Goal: Information Seeking & Learning: Learn about a topic

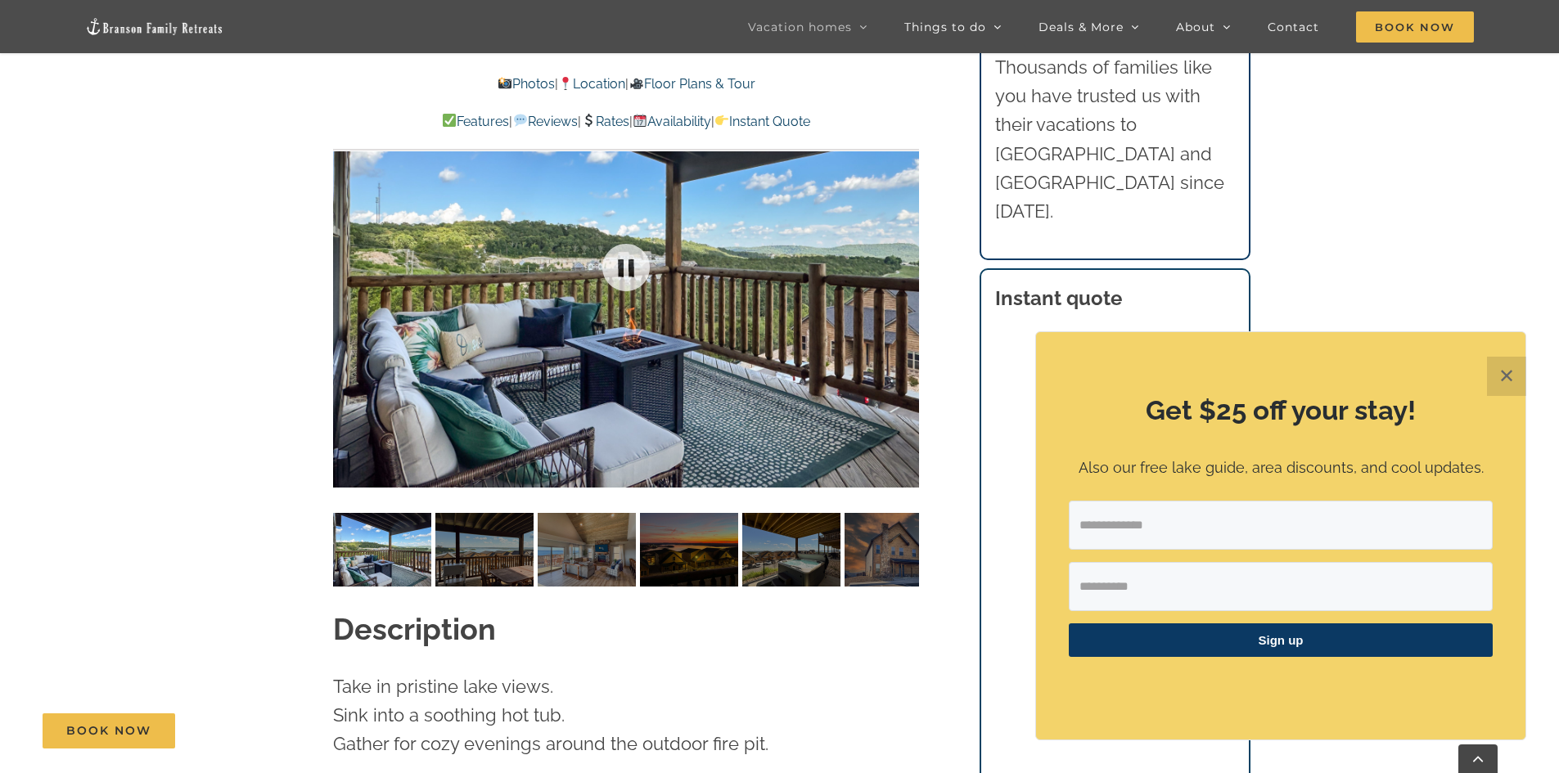
scroll to position [1391, 0]
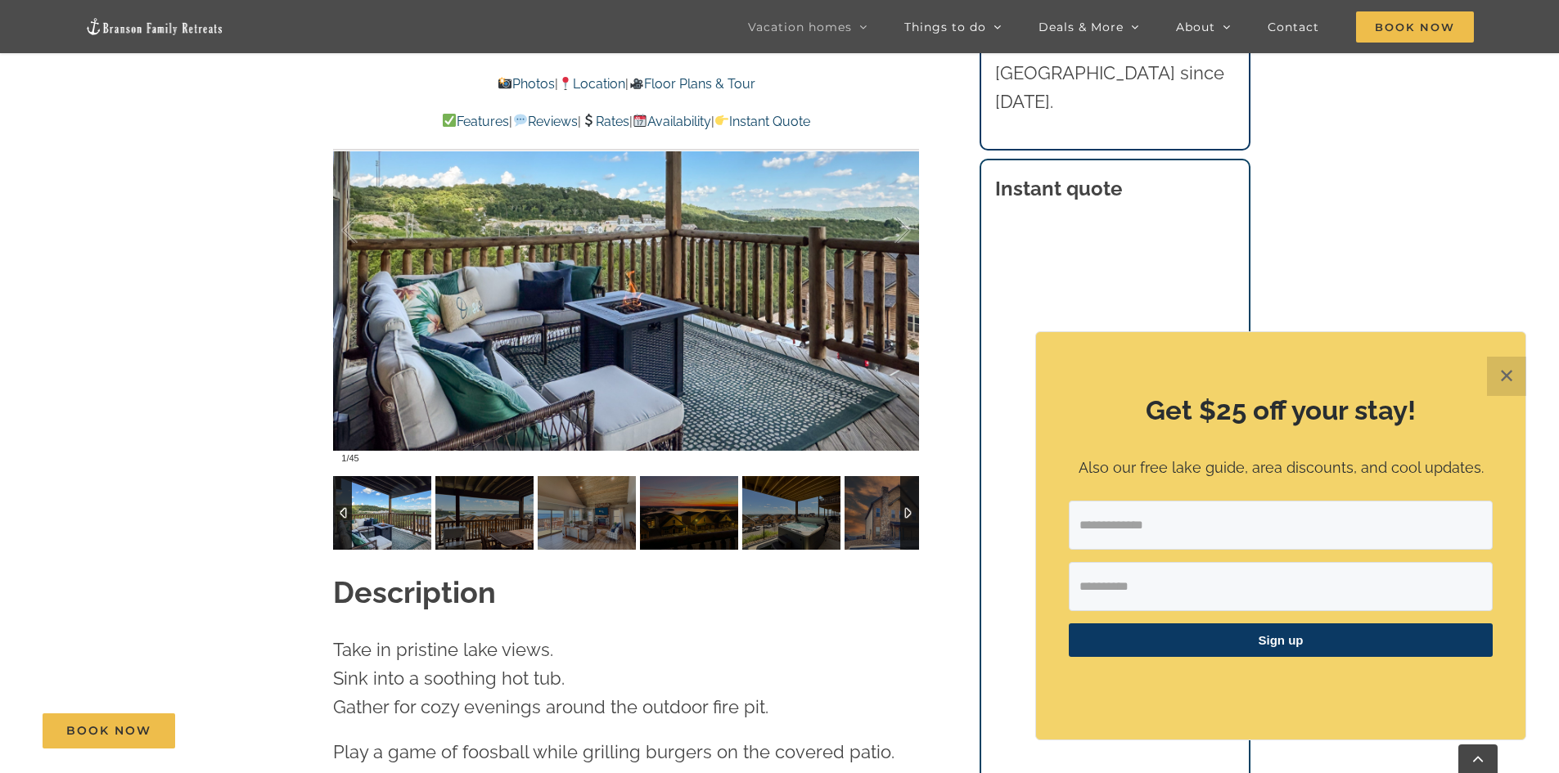
click at [370, 481] on img at bounding box center [382, 513] width 98 height 74
click at [457, 485] on img at bounding box center [484, 513] width 98 height 74
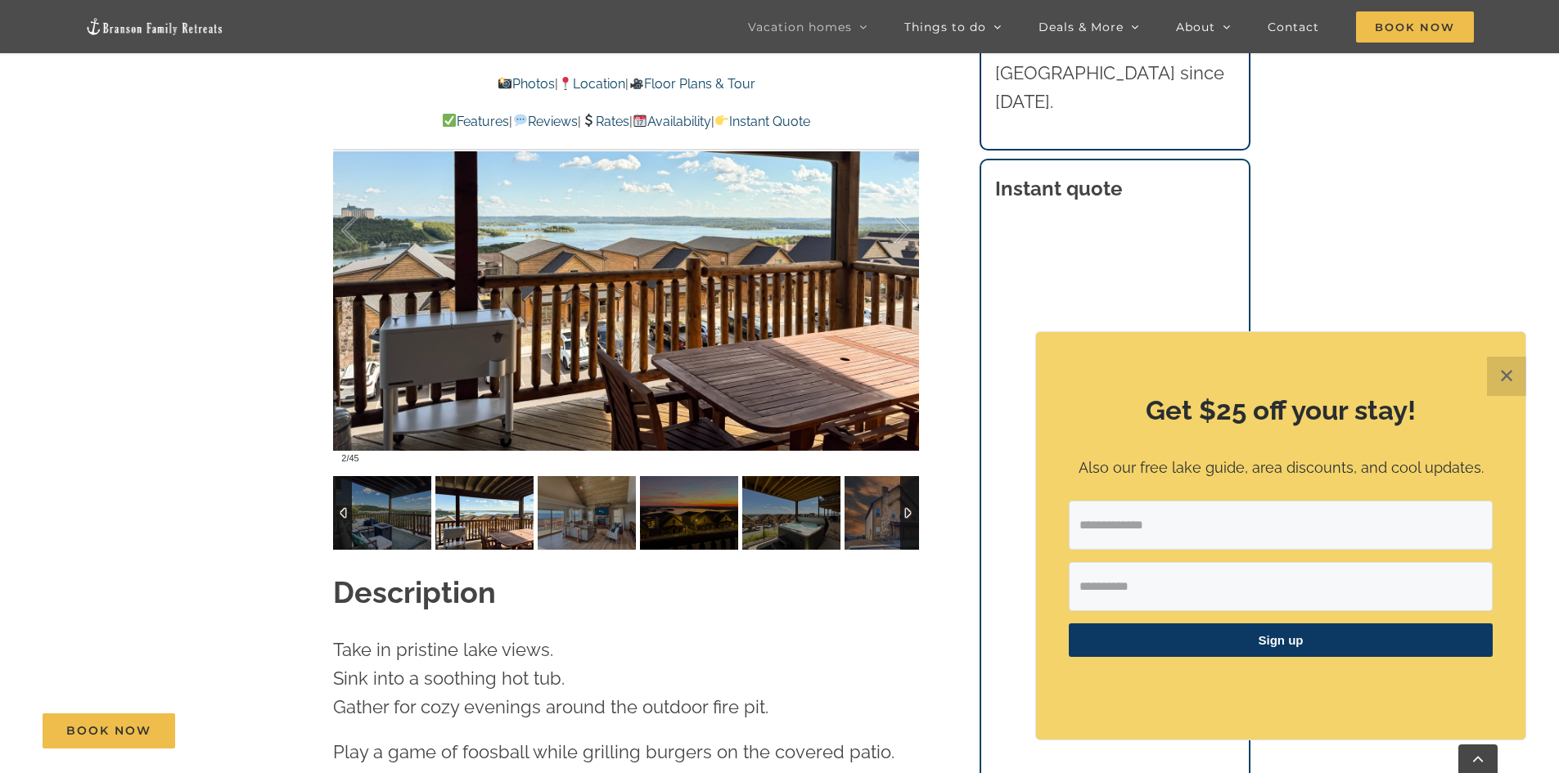
click at [498, 491] on img at bounding box center [484, 513] width 98 height 74
click at [581, 498] on img at bounding box center [587, 513] width 98 height 74
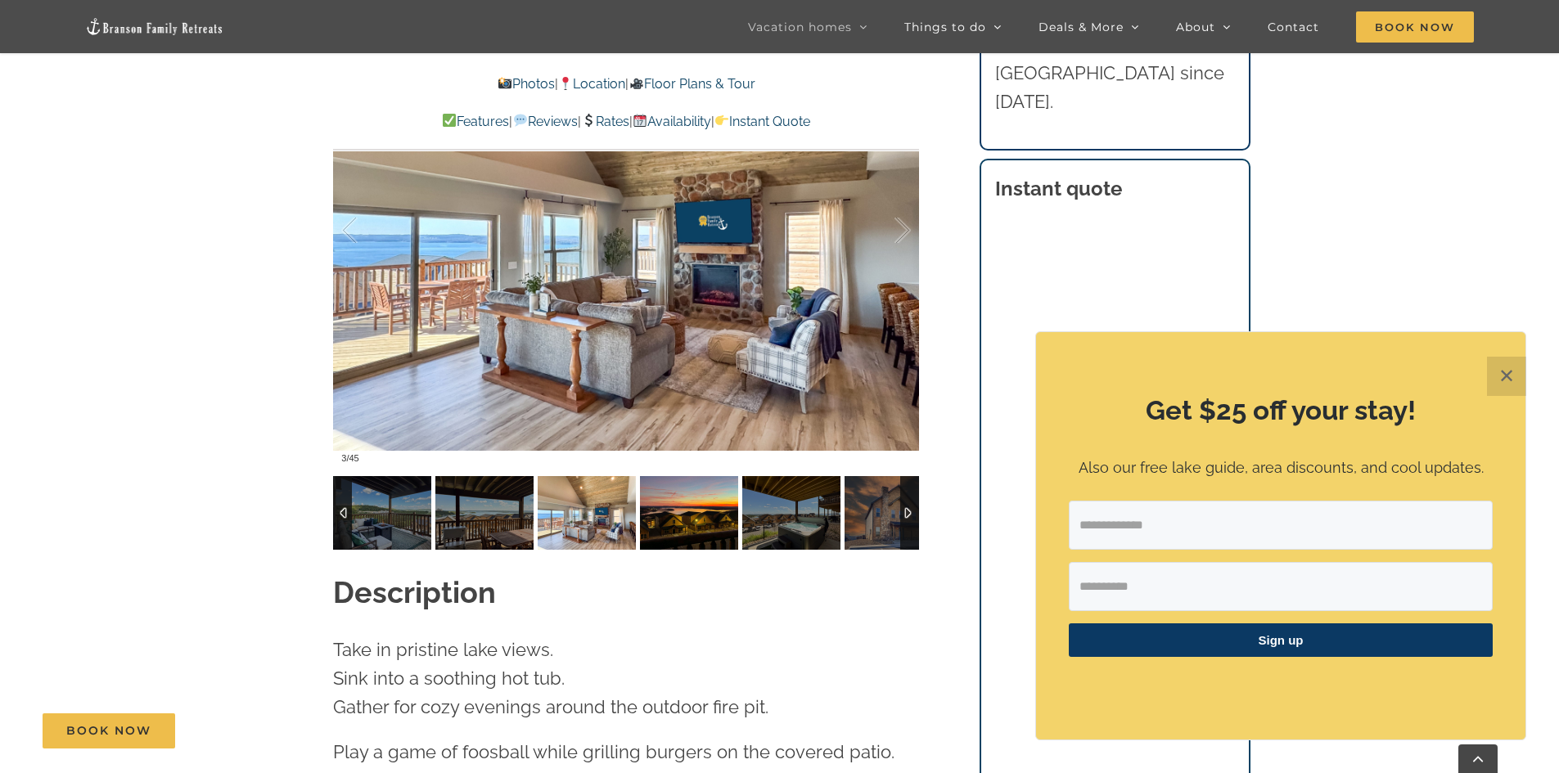
click at [682, 492] on img at bounding box center [689, 513] width 98 height 74
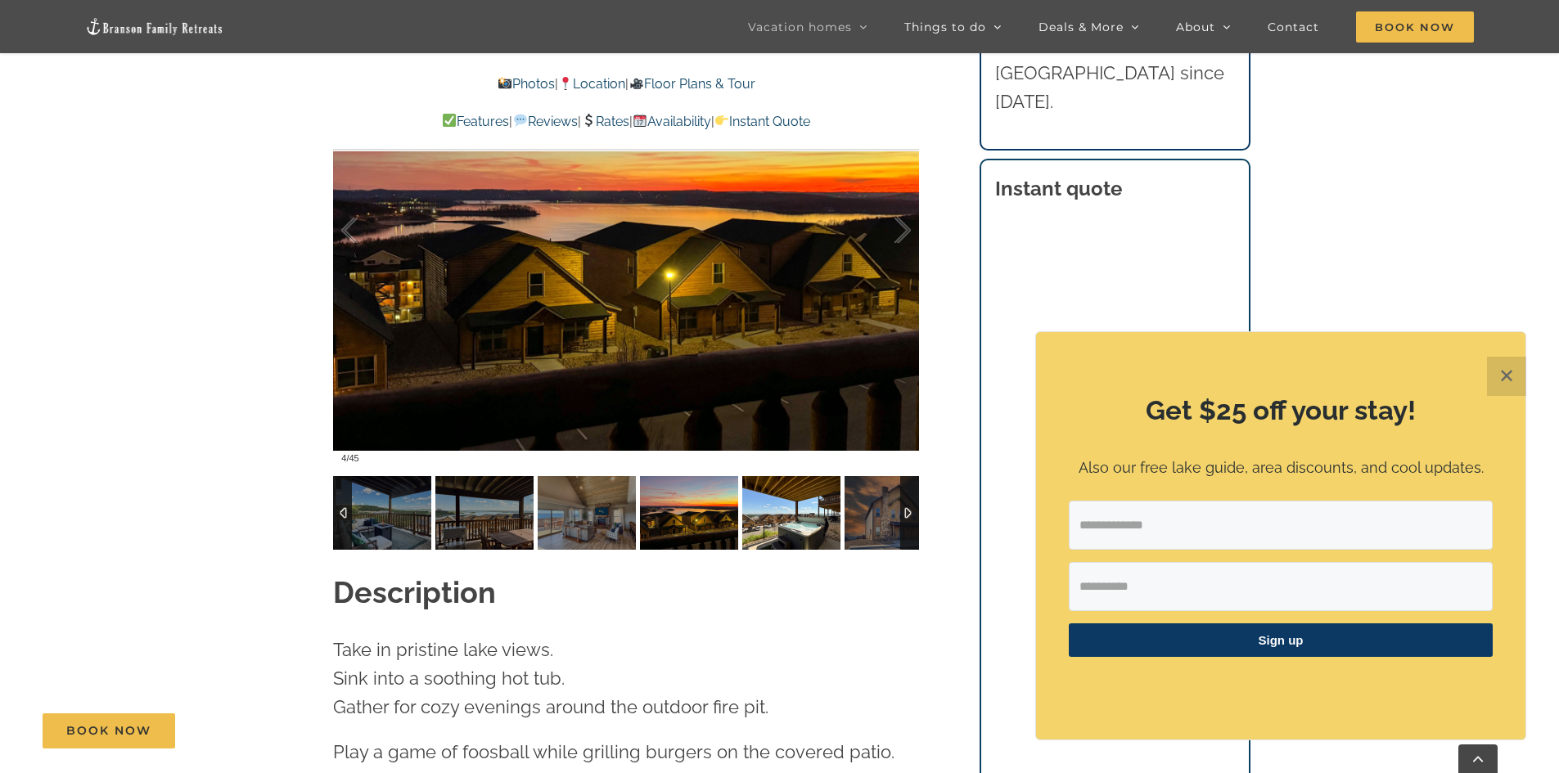
click at [780, 494] on img at bounding box center [791, 513] width 98 height 74
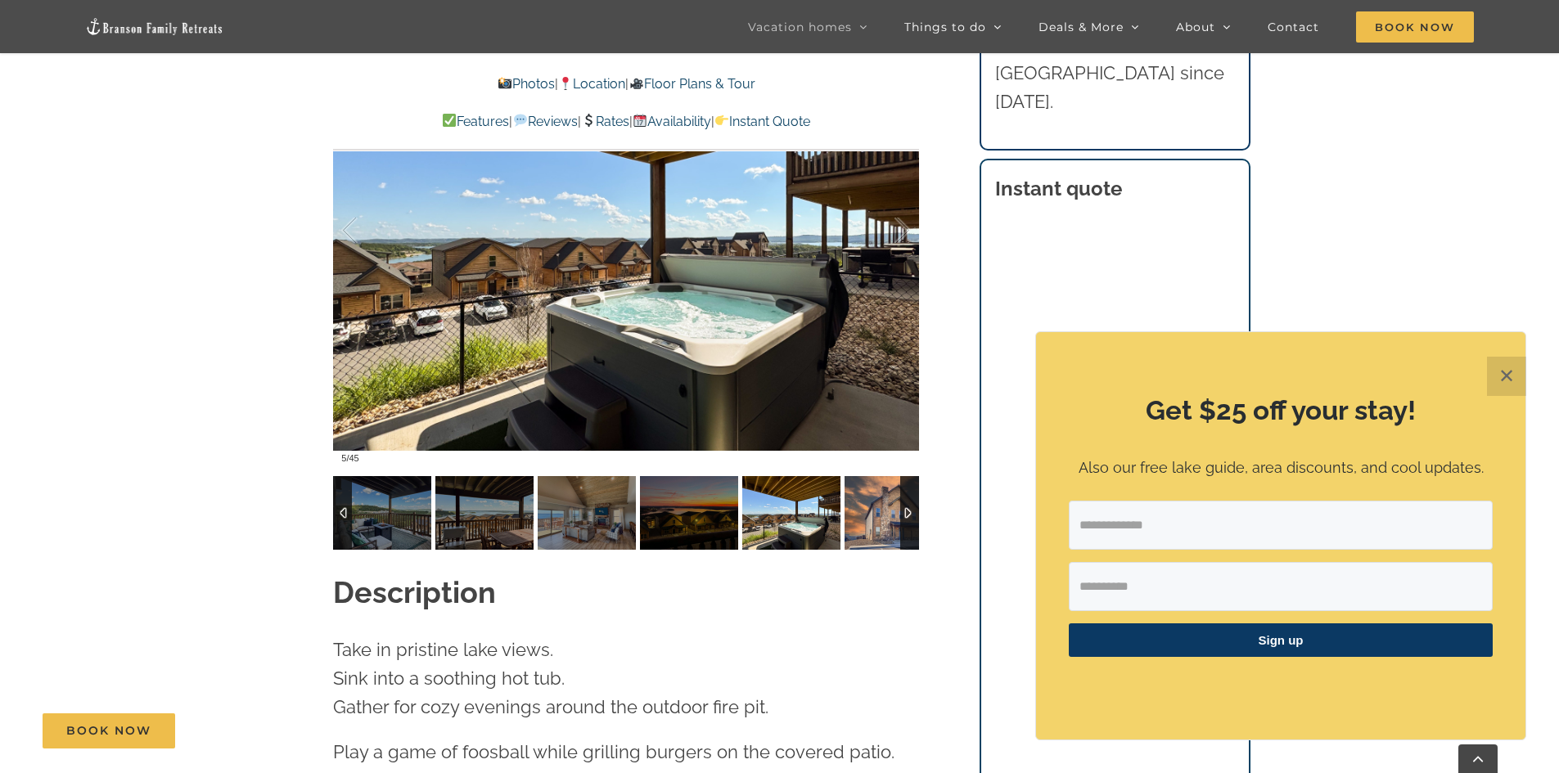
click at [863, 493] on img at bounding box center [894, 513] width 98 height 74
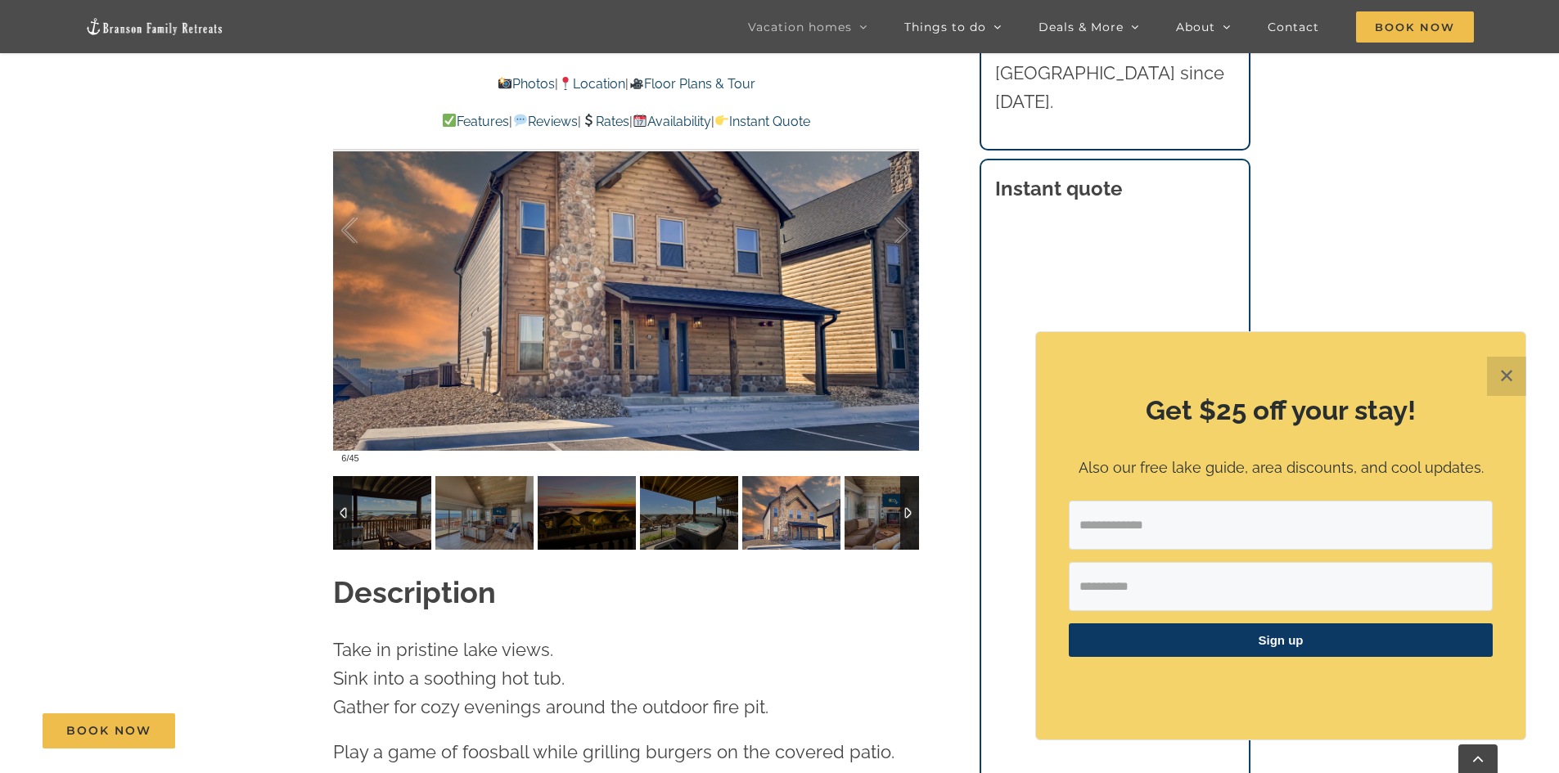
click at [909, 485] on div at bounding box center [909, 513] width 19 height 74
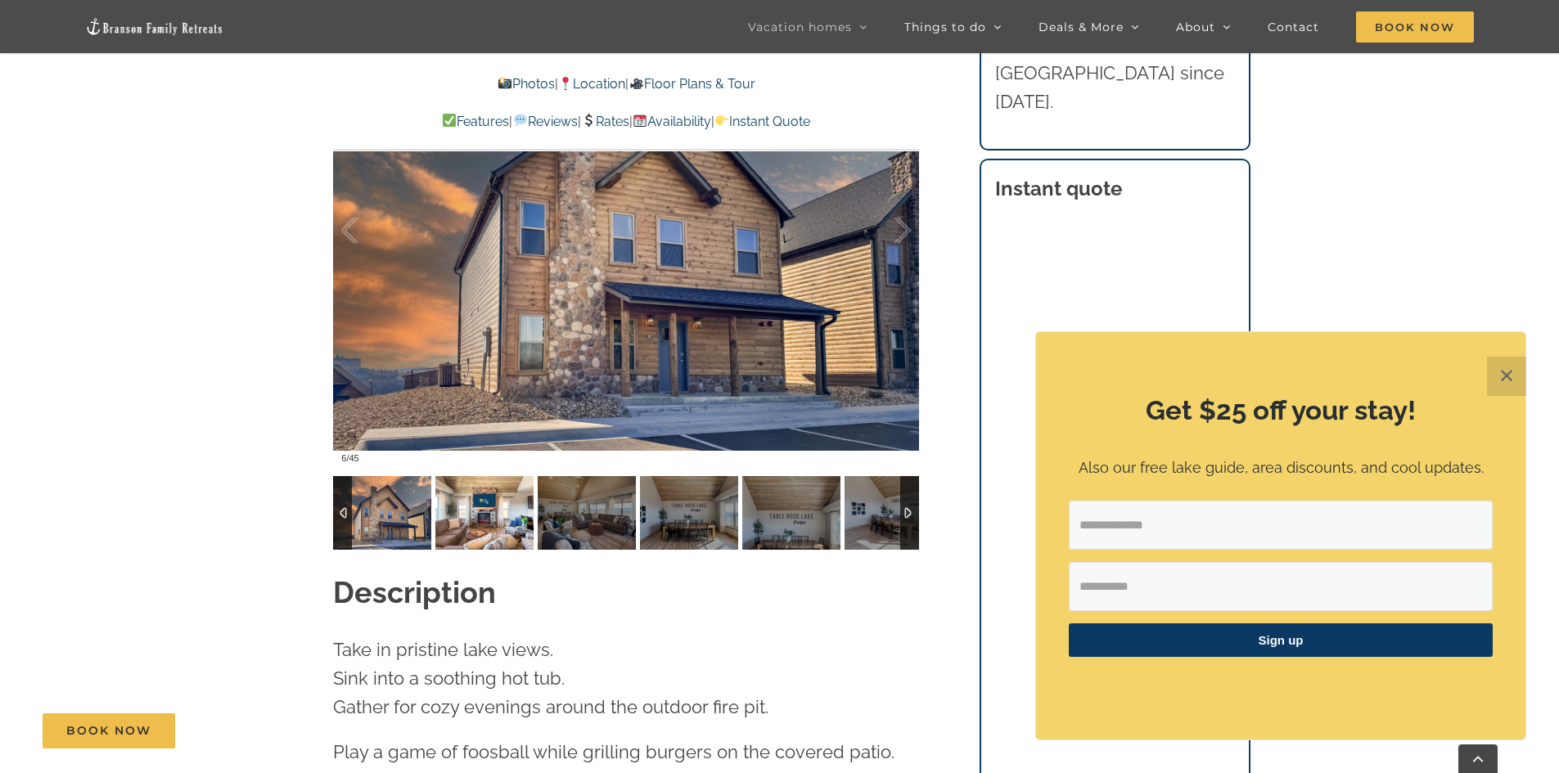
click at [505, 501] on img at bounding box center [484, 513] width 98 height 74
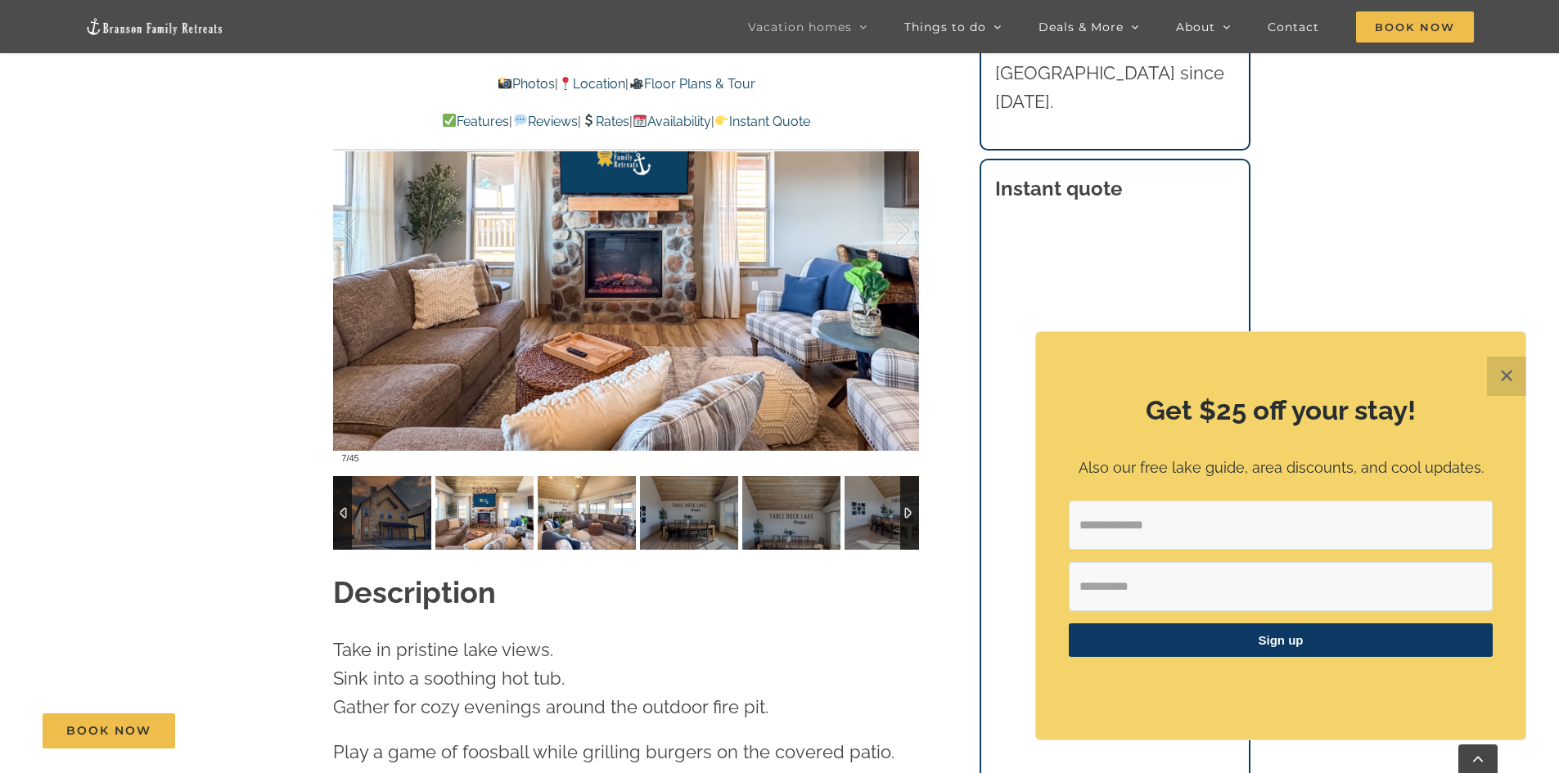
click at [579, 496] on img at bounding box center [587, 513] width 98 height 74
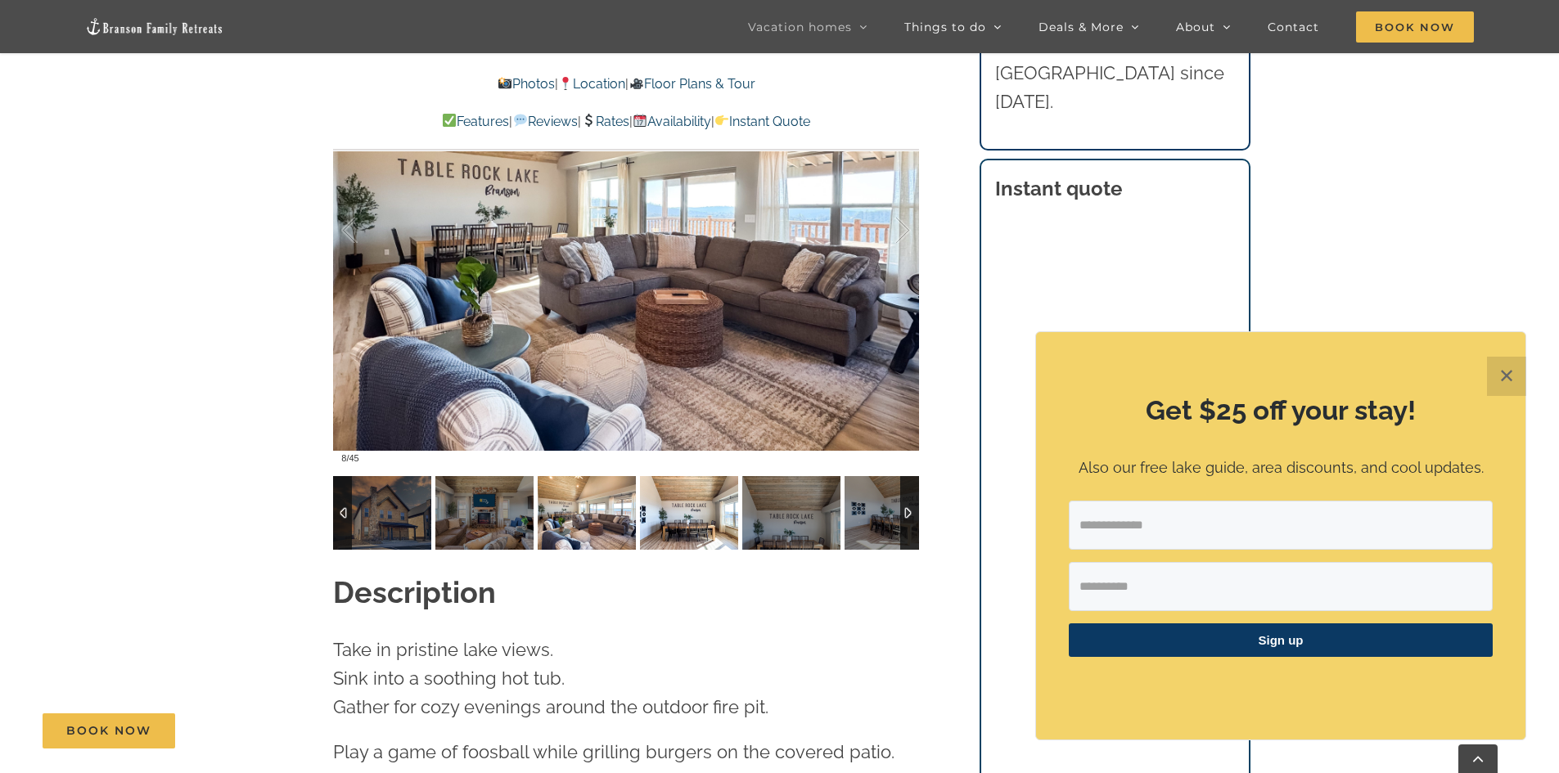
click at [677, 491] on img at bounding box center [689, 513] width 98 height 74
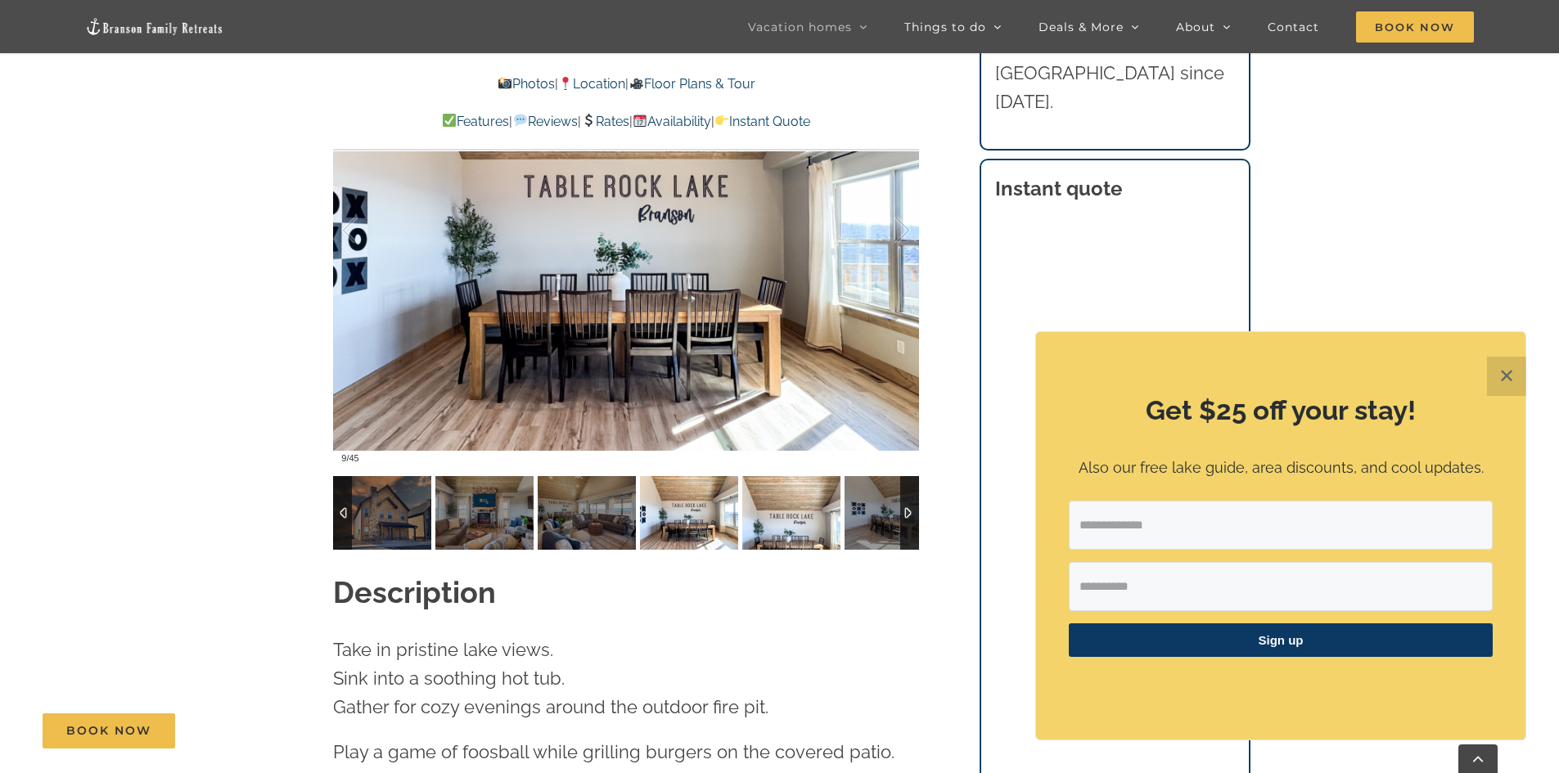
click at [791, 487] on img at bounding box center [791, 513] width 98 height 74
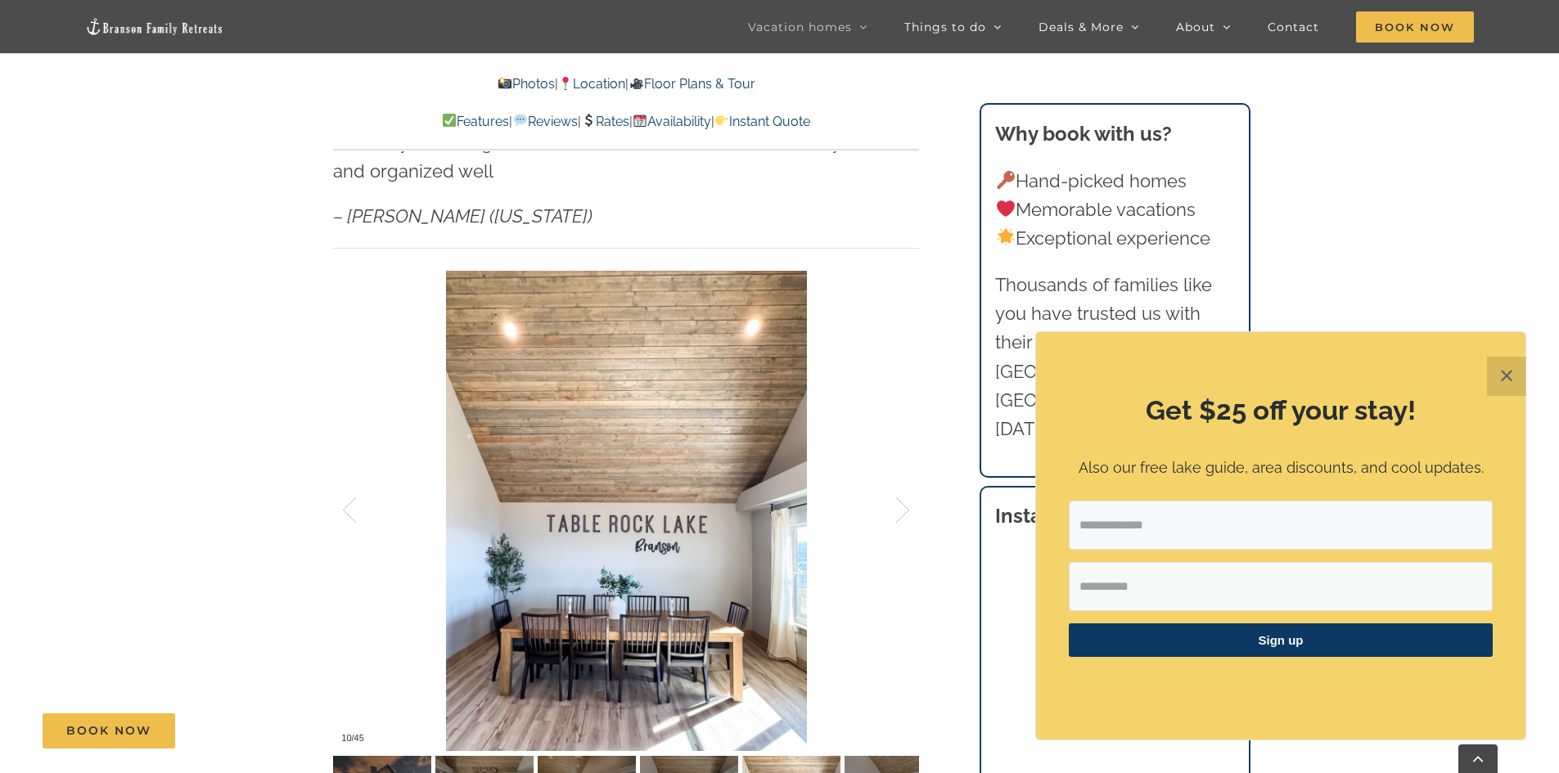
scroll to position [655, 0]
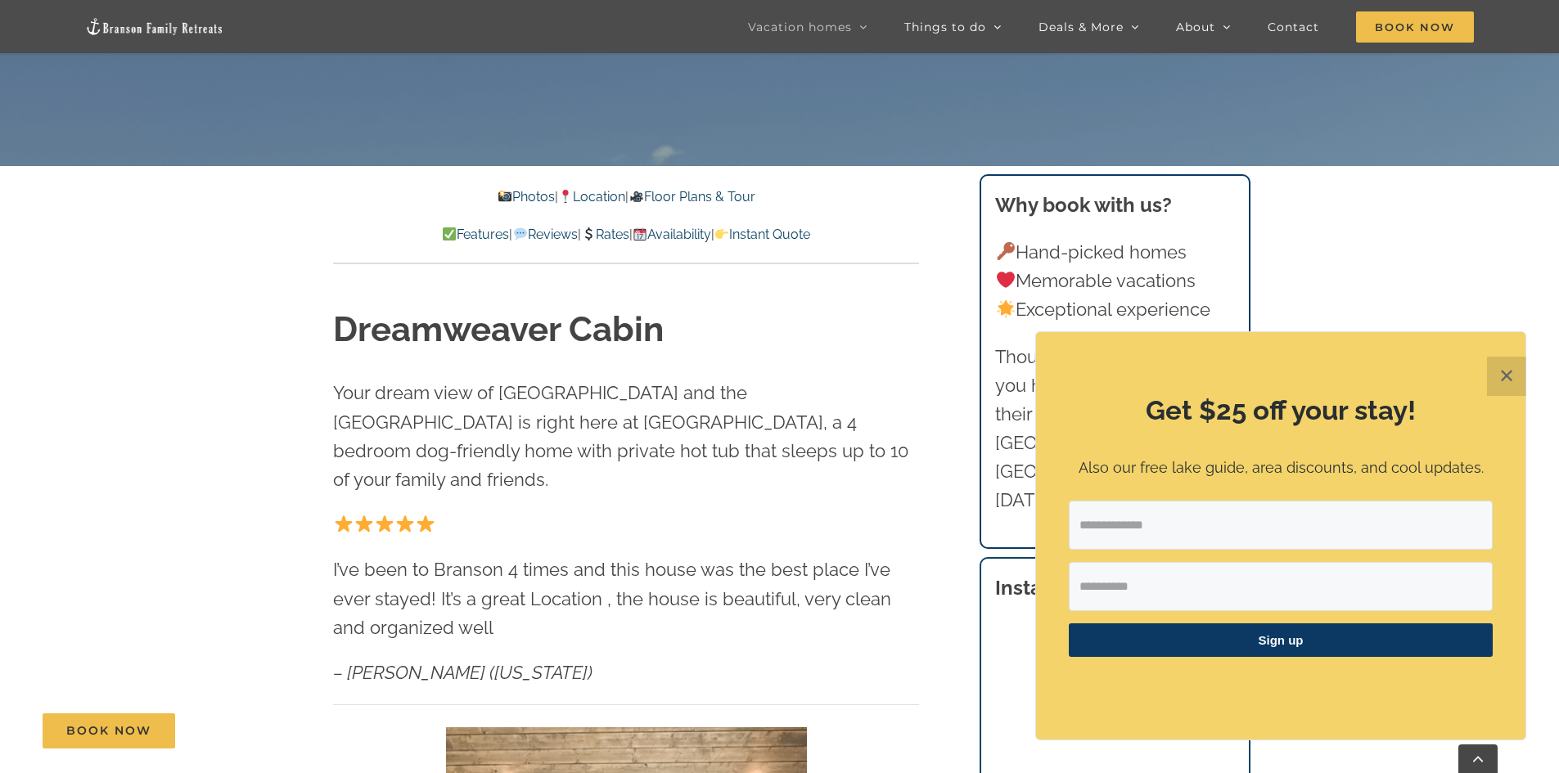
click at [1502, 368] on button "✕" at bounding box center [1506, 376] width 39 height 39
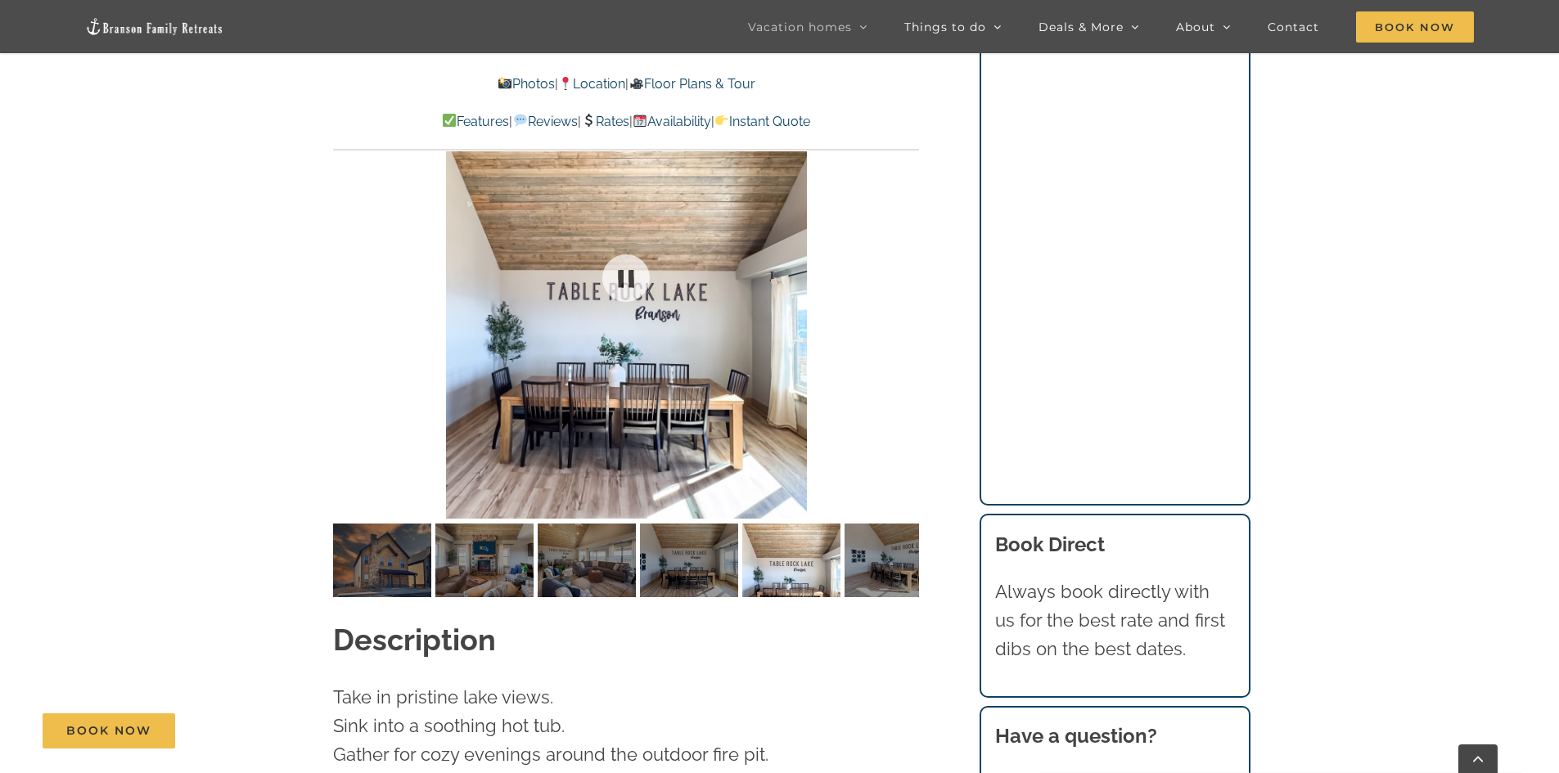
scroll to position [1391, 0]
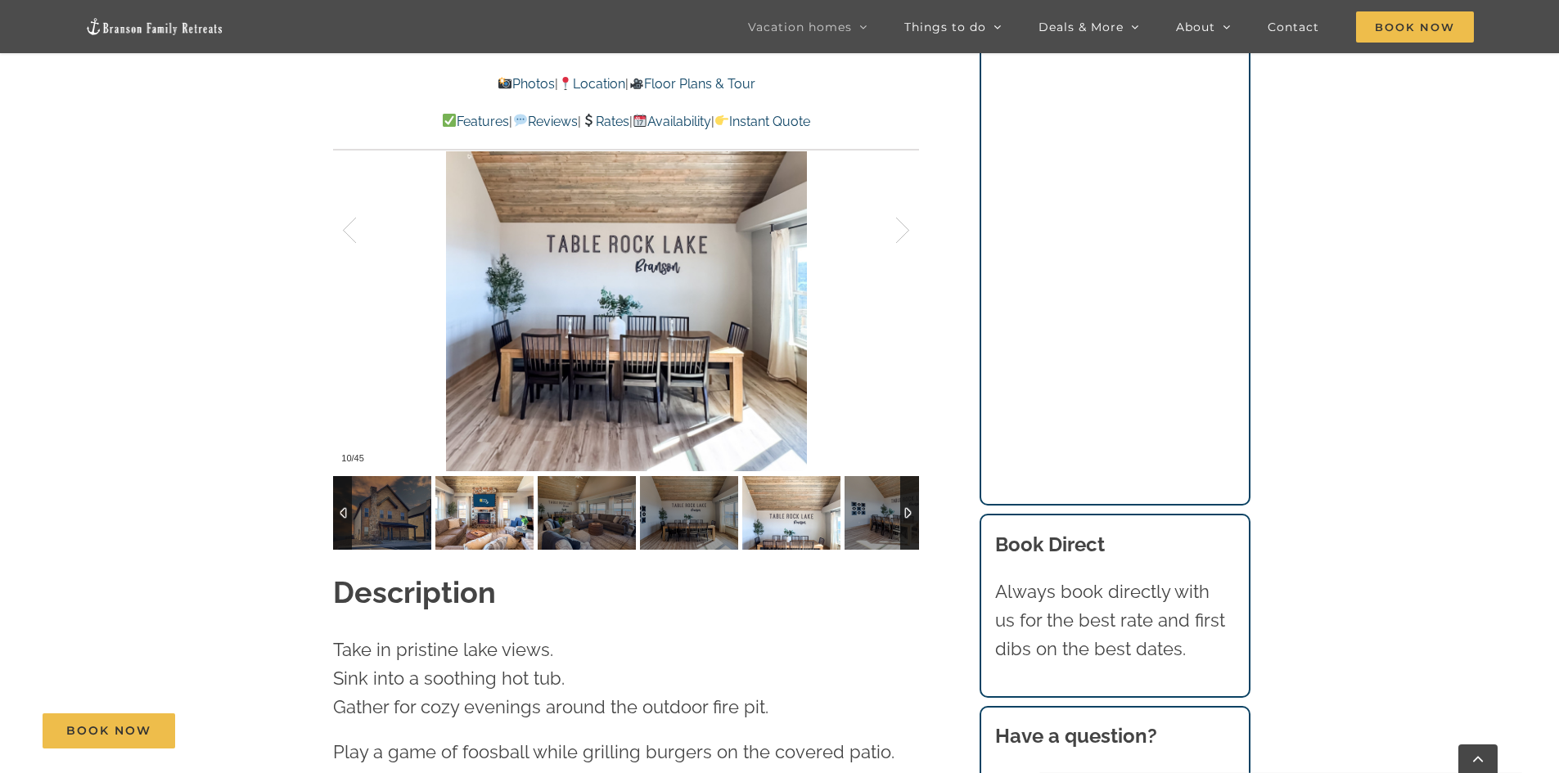
click at [477, 503] on img at bounding box center [484, 513] width 98 height 74
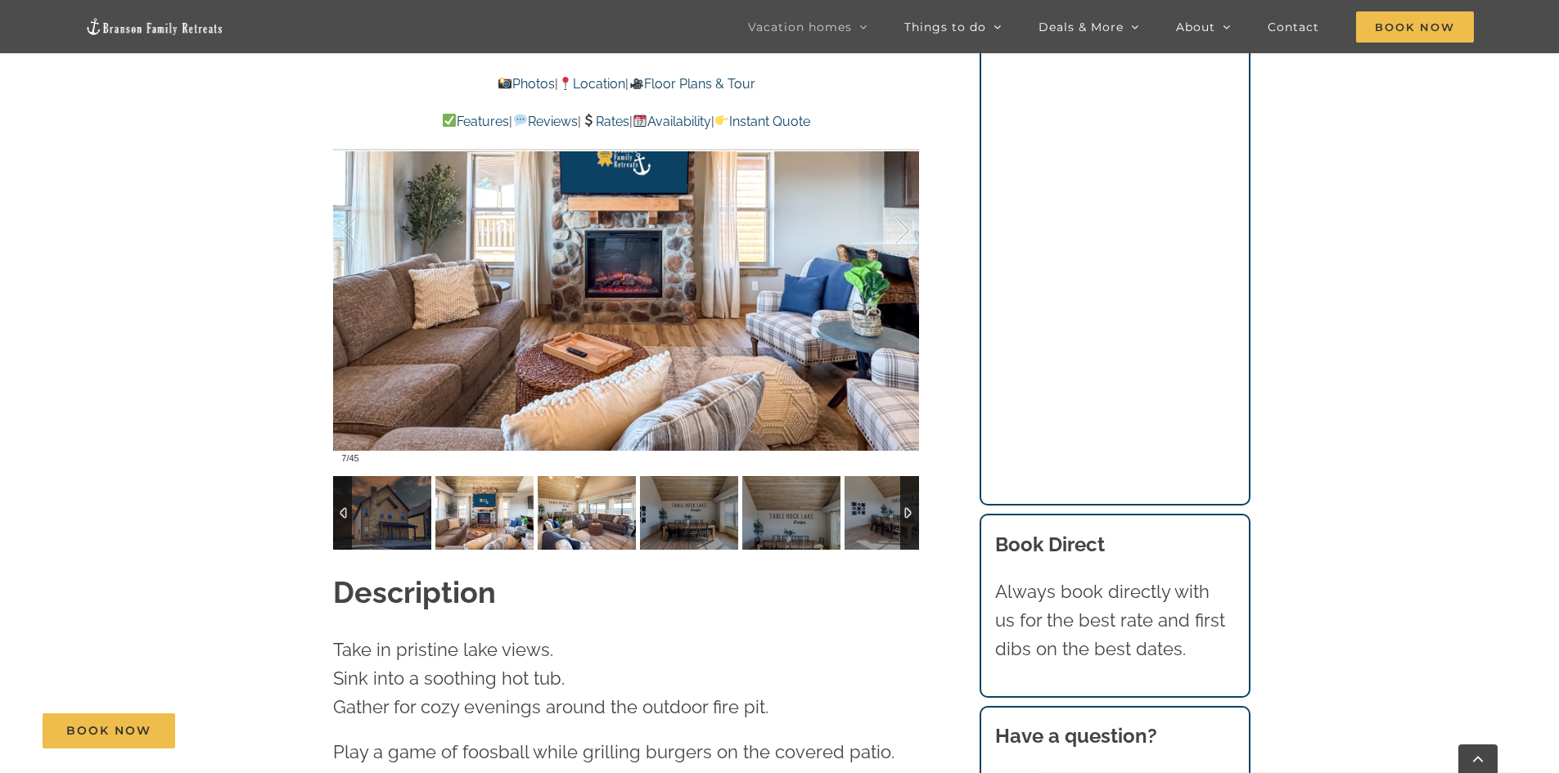
click at [544, 495] on img at bounding box center [587, 513] width 98 height 74
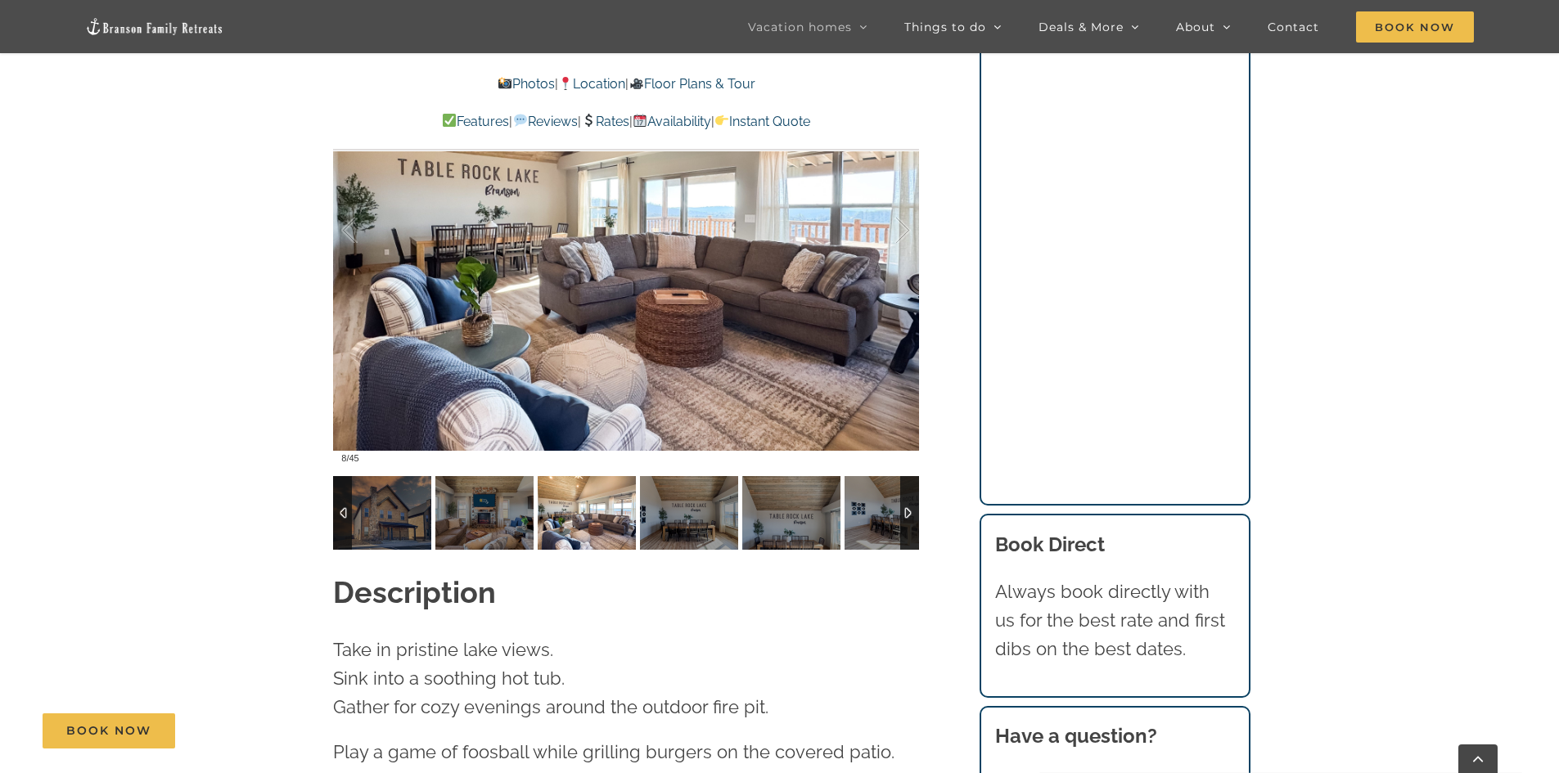
click at [590, 491] on img at bounding box center [587, 513] width 98 height 74
click at [684, 485] on img at bounding box center [689, 513] width 98 height 74
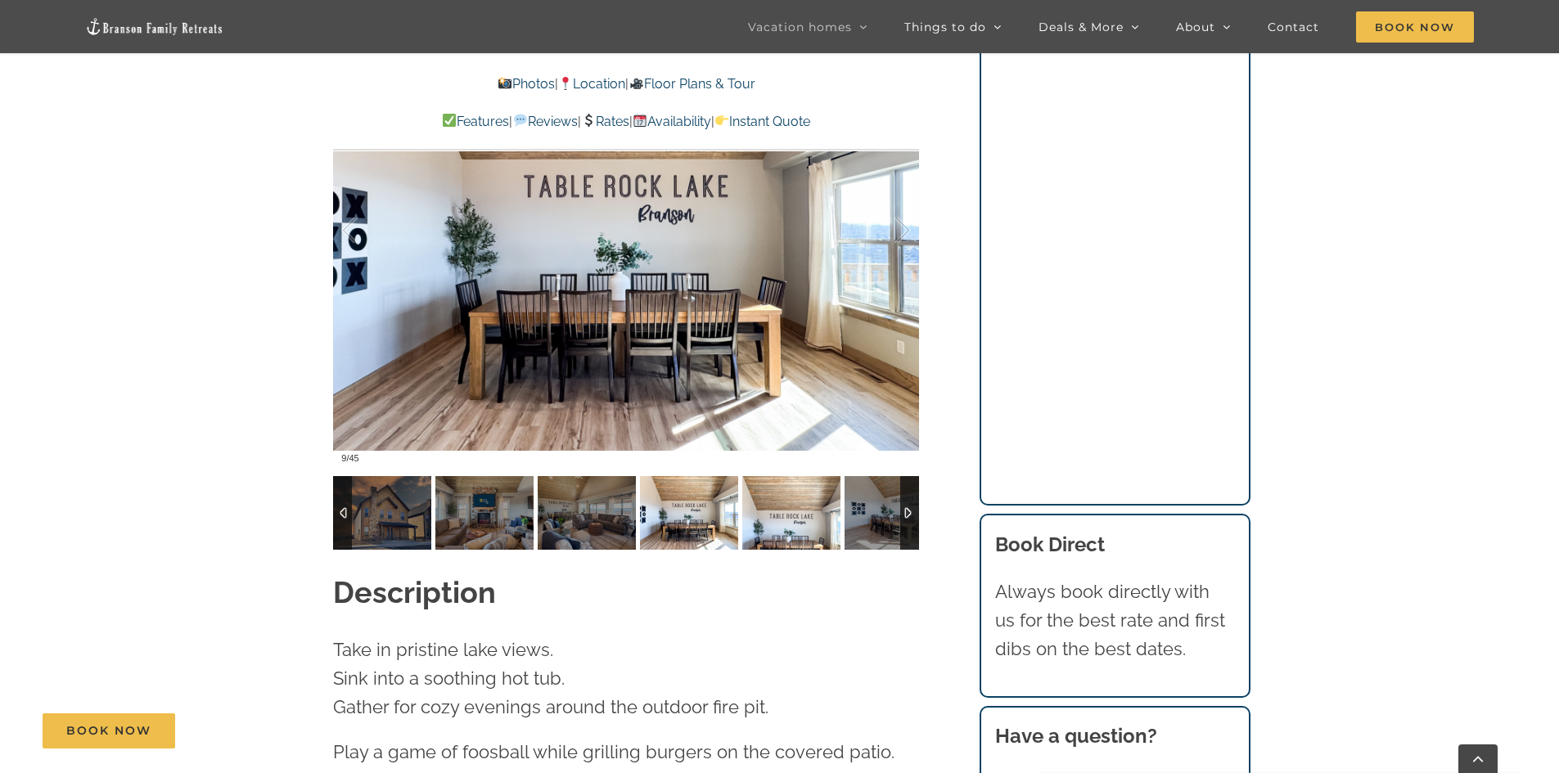
click at [814, 489] on img at bounding box center [791, 513] width 98 height 74
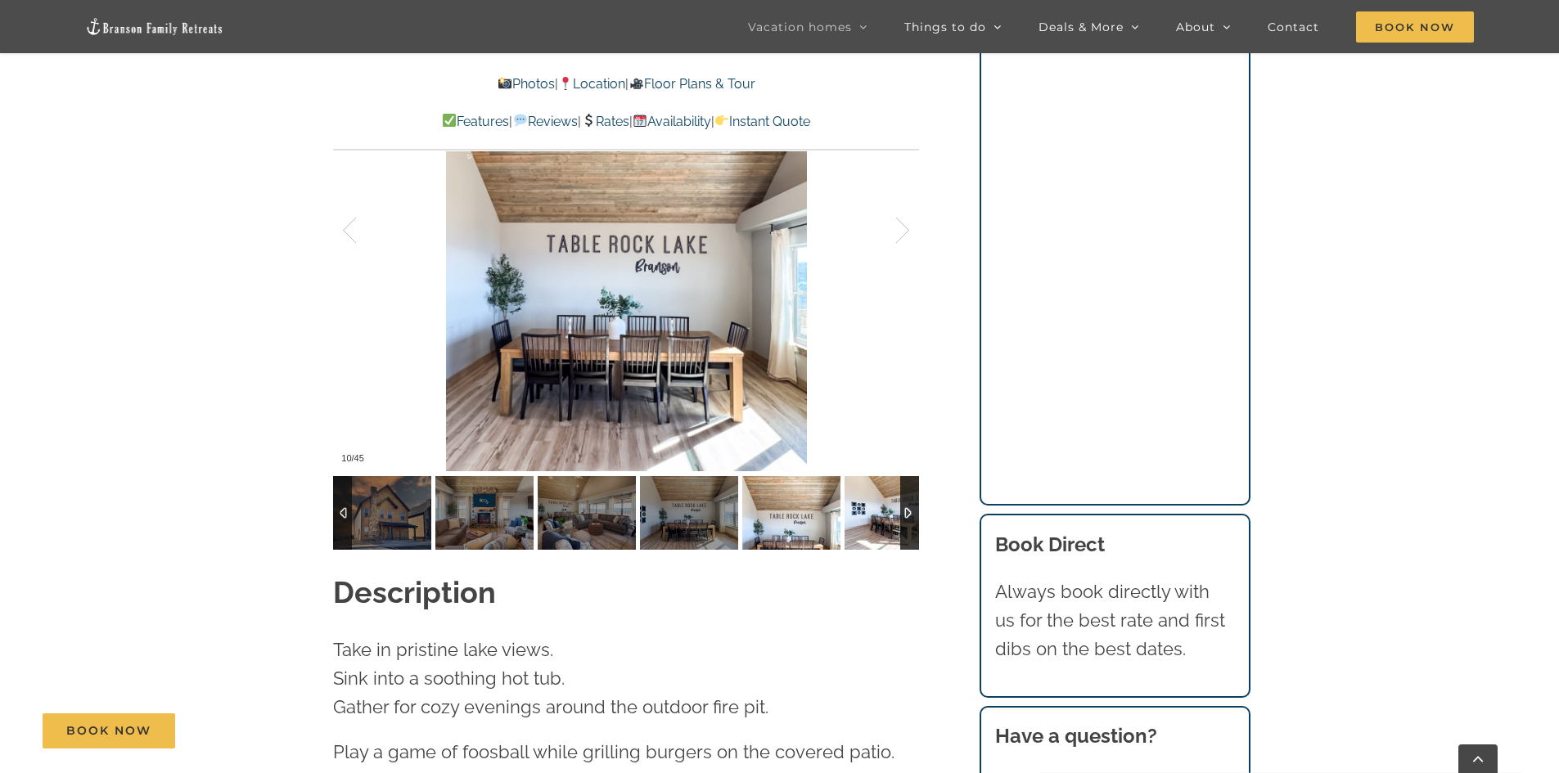
click at [875, 488] on img at bounding box center [894, 513] width 98 height 74
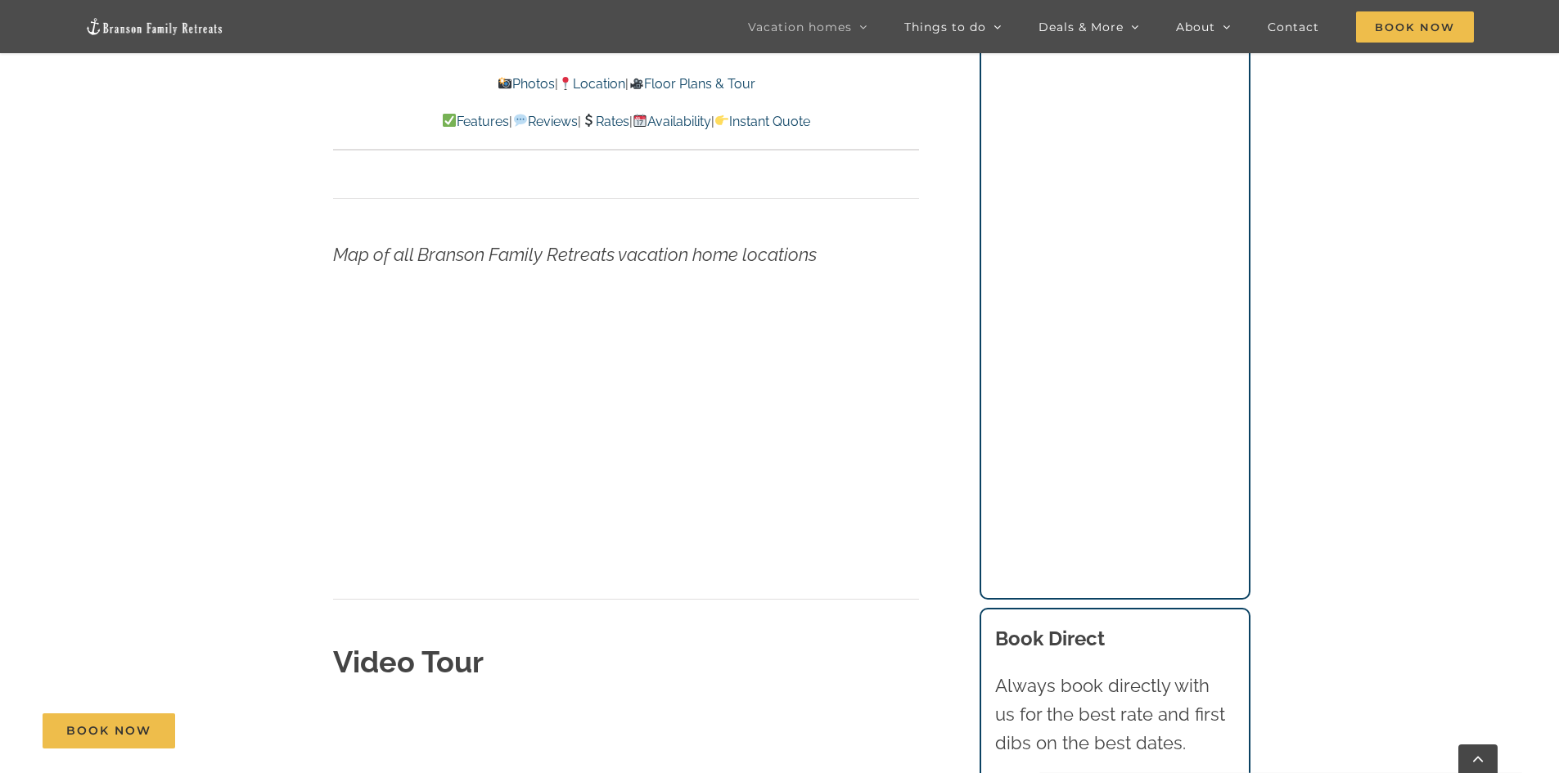
scroll to position [5320, 0]
click at [593, 83] on link "Location" at bounding box center [591, 84] width 67 height 16
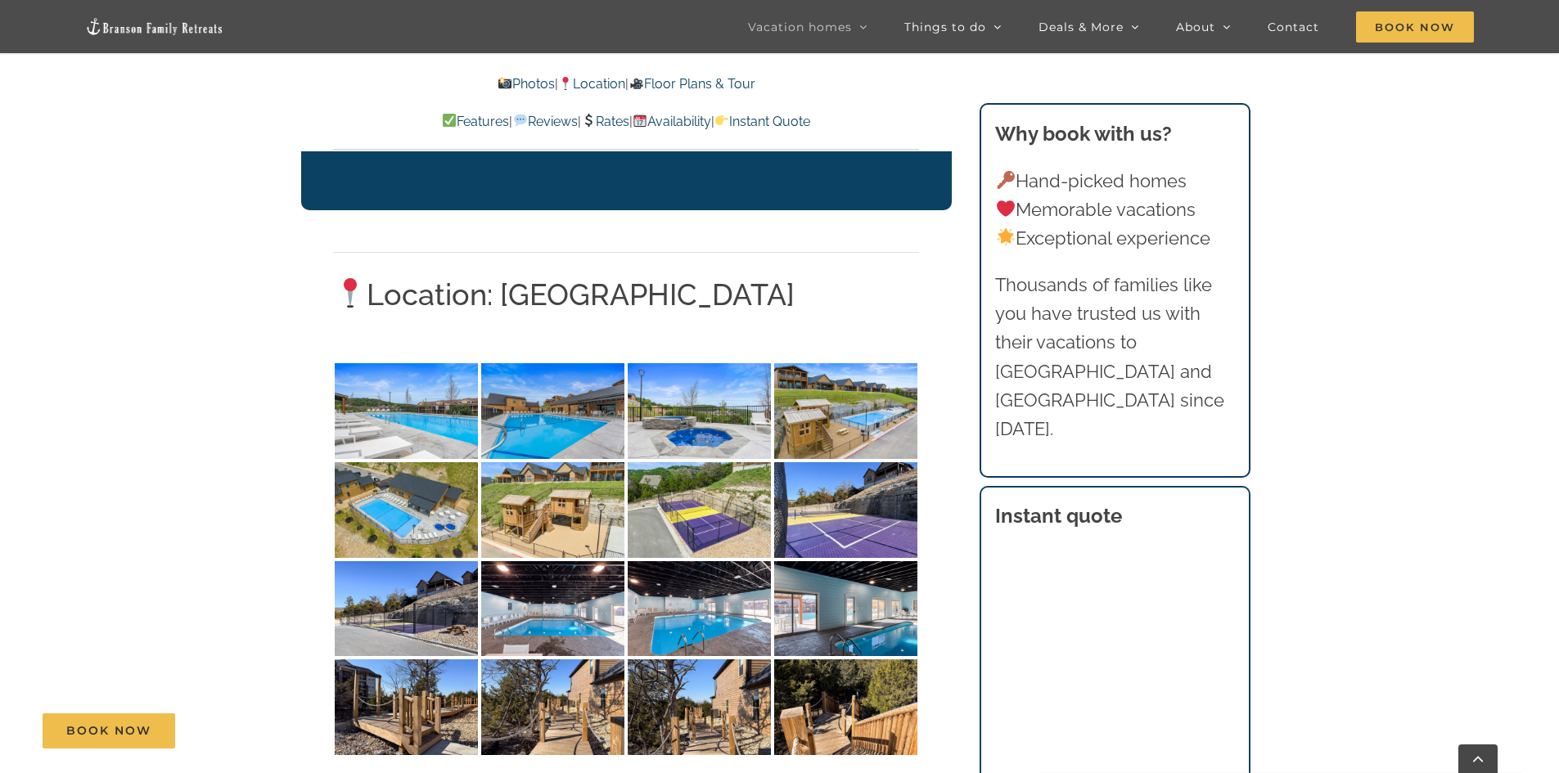
scroll to position [3240, 0]
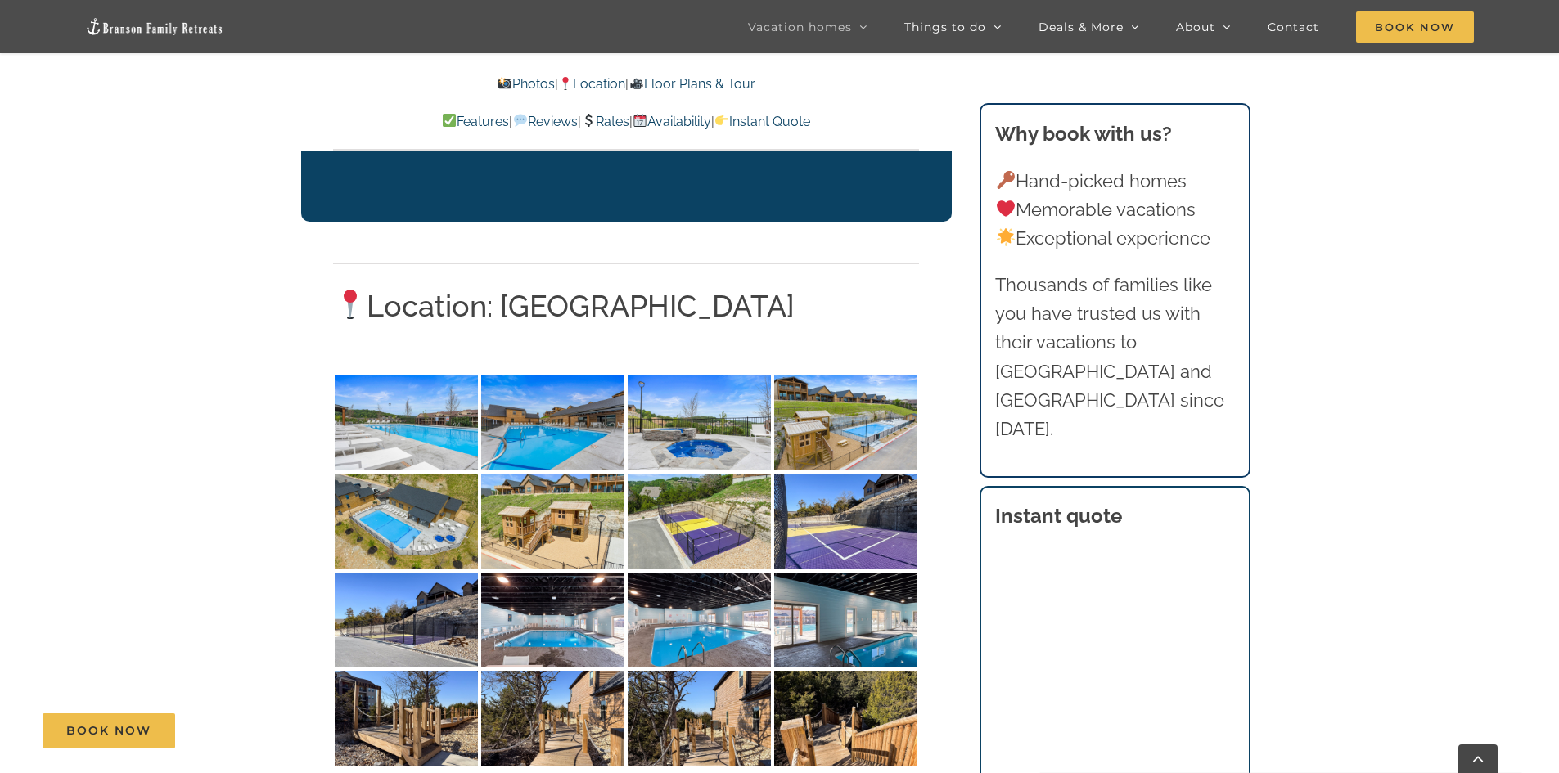
click at [605, 113] on p "Features | Reviews | Rates | Availability | Instant Quote" at bounding box center [626, 121] width 586 height 21
click at [604, 119] on link "Rates" at bounding box center [605, 122] width 48 height 16
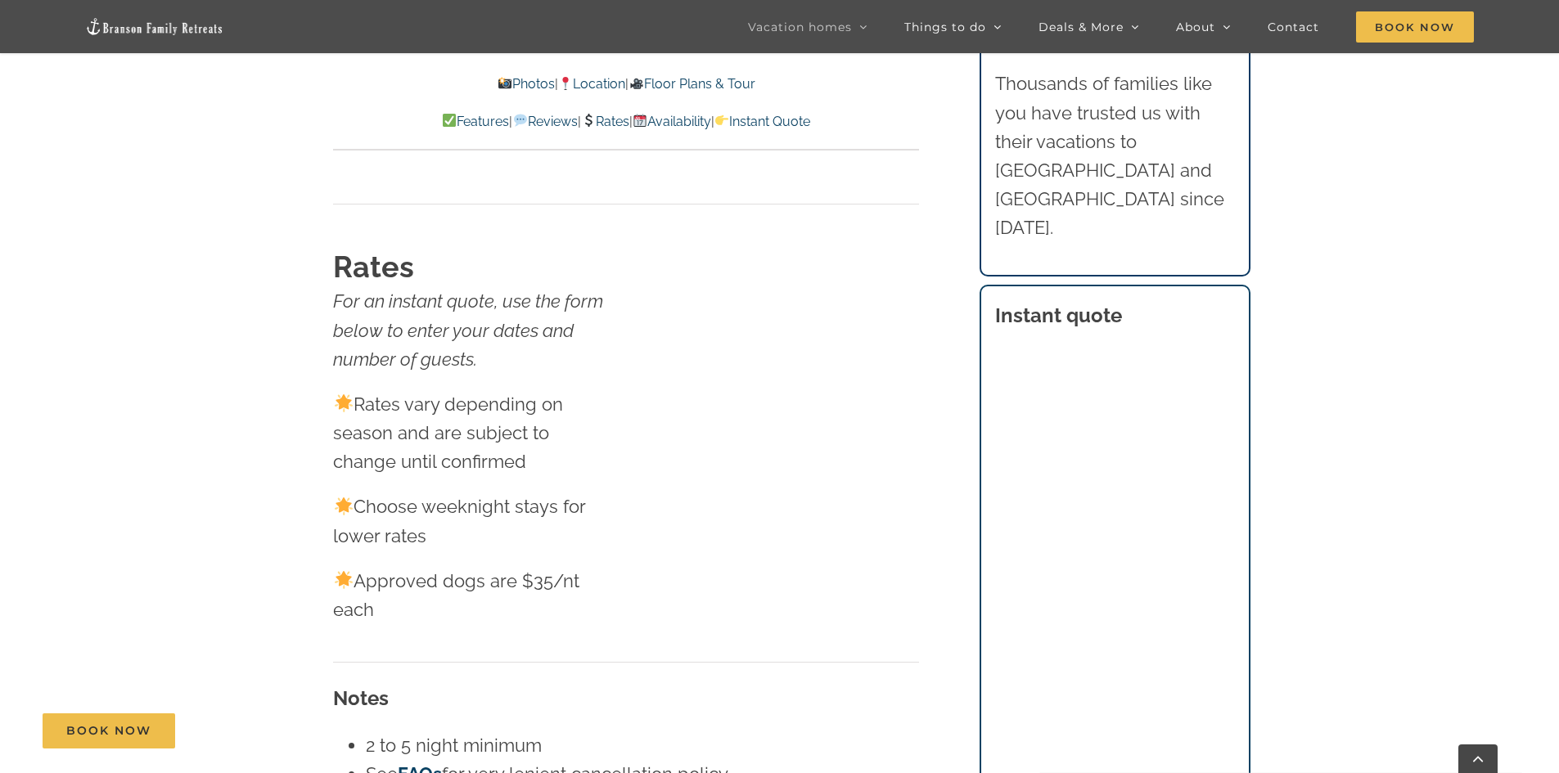
scroll to position [9489, 0]
